Goal: Task Accomplishment & Management: Use online tool/utility

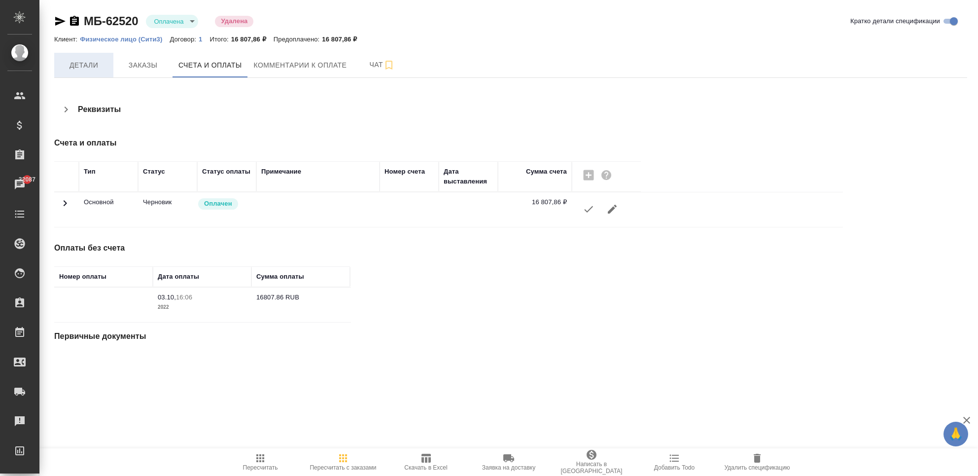
click at [77, 55] on button "Детали" at bounding box center [83, 65] width 59 height 25
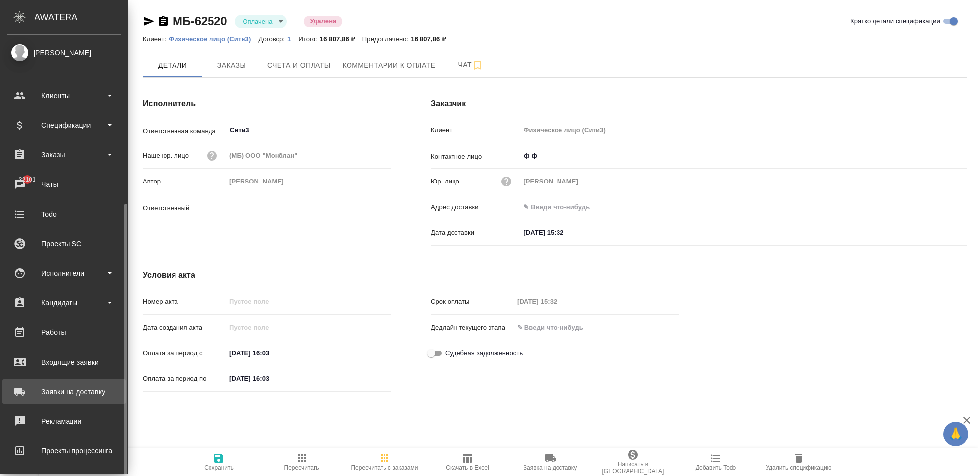
scroll to position [93, 0]
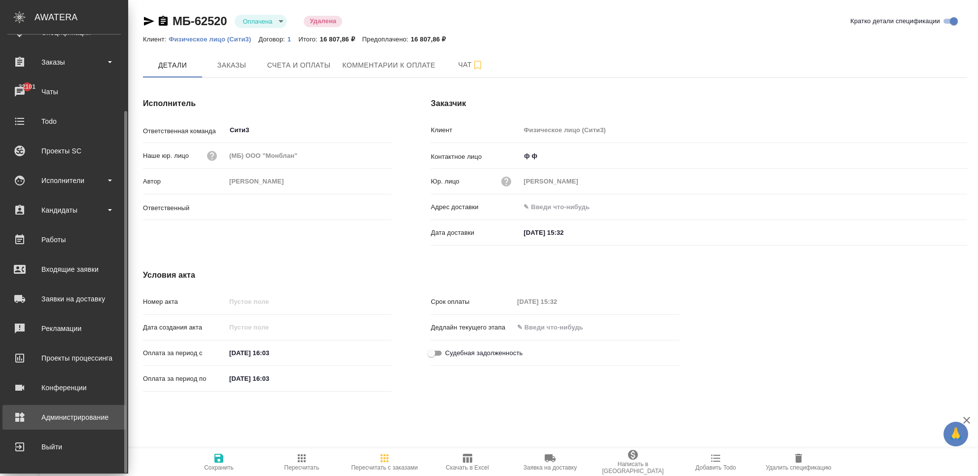
click at [73, 415] on div "Администрирование" at bounding box center [63, 417] width 113 height 15
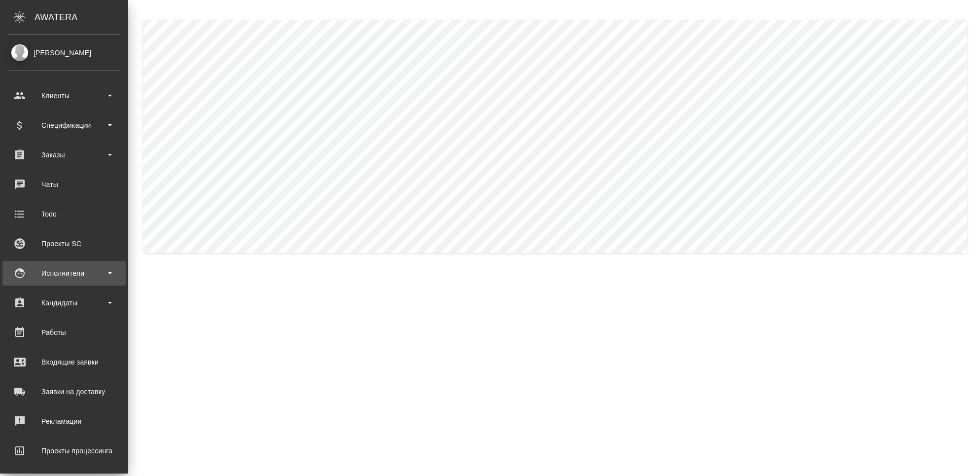
click at [34, 272] on div "Исполнители" at bounding box center [63, 273] width 113 height 15
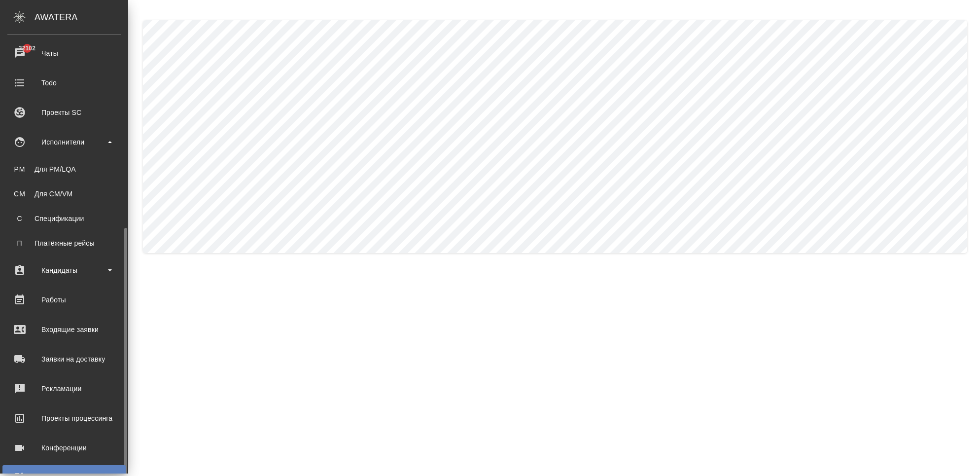
scroll to position [191, 0]
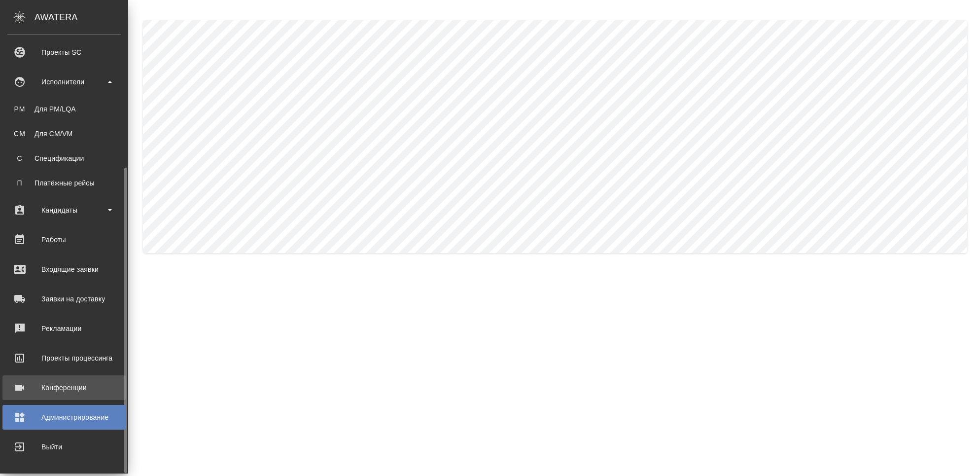
click at [57, 388] on div "Конференции" at bounding box center [63, 387] width 113 height 15
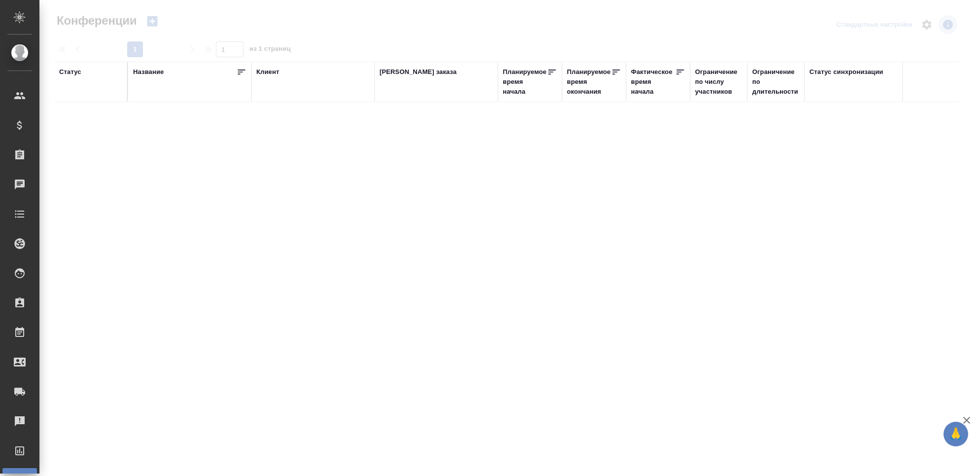
type input "Чехалкова Анастасия"
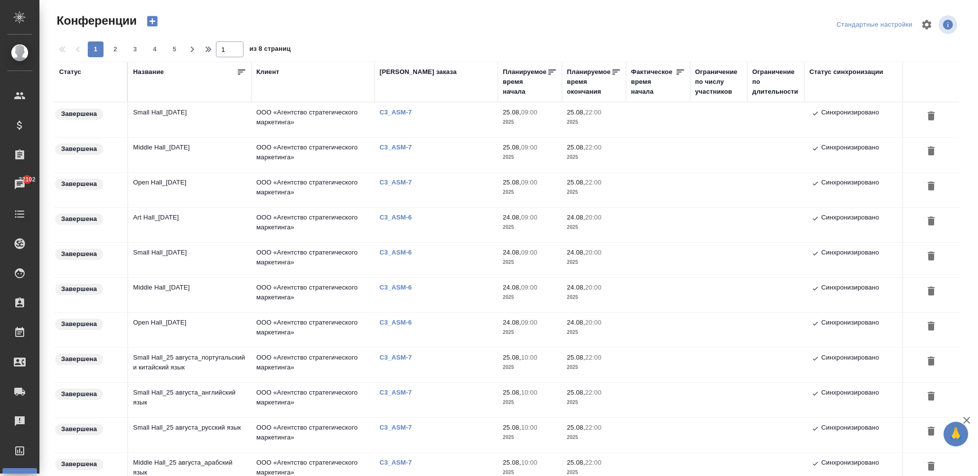
click at [238, 25] on div "Конференции" at bounding box center [206, 21] width 304 height 17
click at [116, 50] on span "2" at bounding box center [115, 49] width 16 height 10
type input "2"
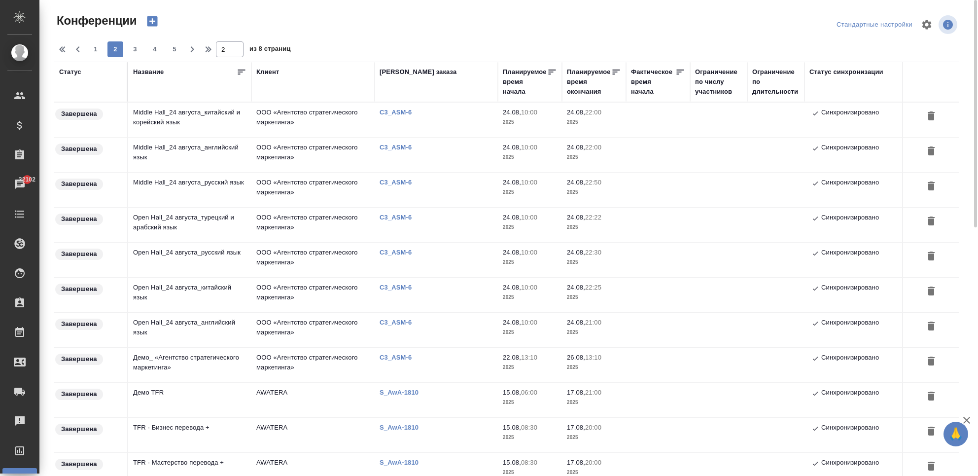
drag, startPoint x: 278, startPoint y: 331, endPoint x: 300, endPoint y: 314, distance: 28.1
click at [278, 331] on td "ООО «Агентство стратегического маркетинга»" at bounding box center [312, 329] width 123 height 35
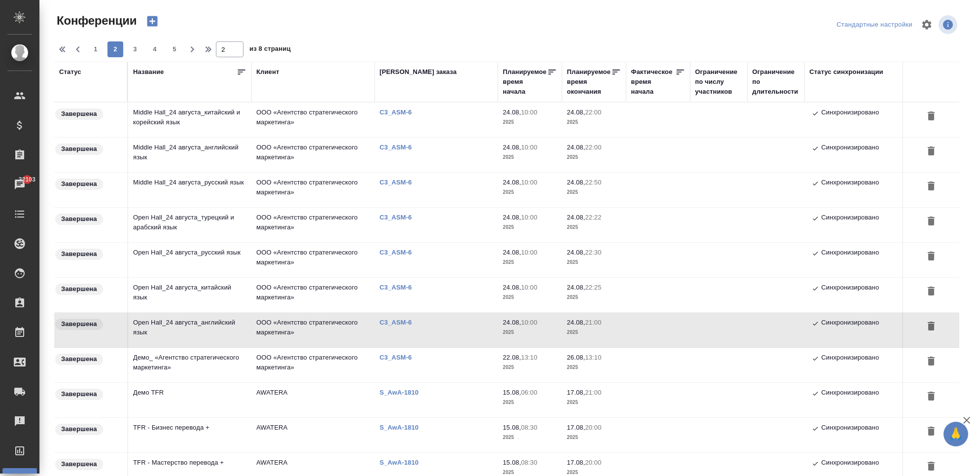
click at [342, 45] on div "1 2 3 4 5 2 из 8 страниц" at bounding box center [510, 49] width 913 height 16
click at [524, 33] on div at bounding box center [510, 25] width 304 height 24
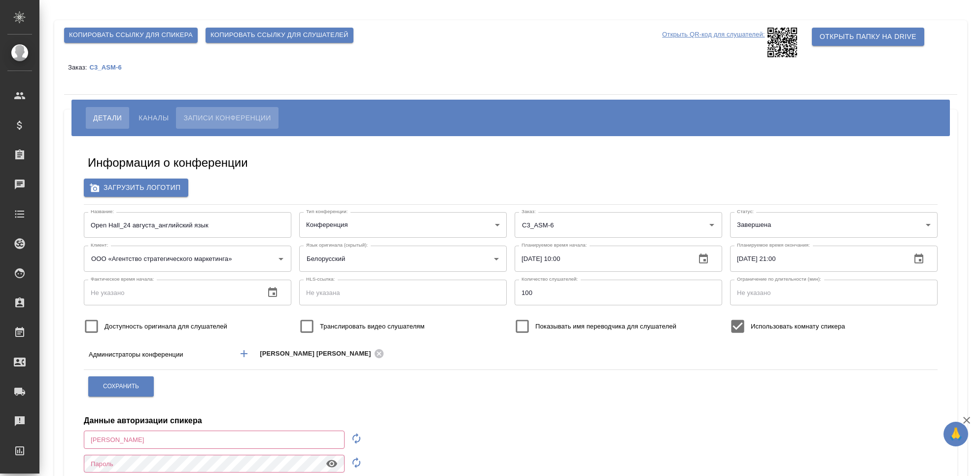
click at [209, 117] on span "Записи конференции" at bounding box center [226, 118] width 87 height 12
